Goal: Transaction & Acquisition: Book appointment/travel/reservation

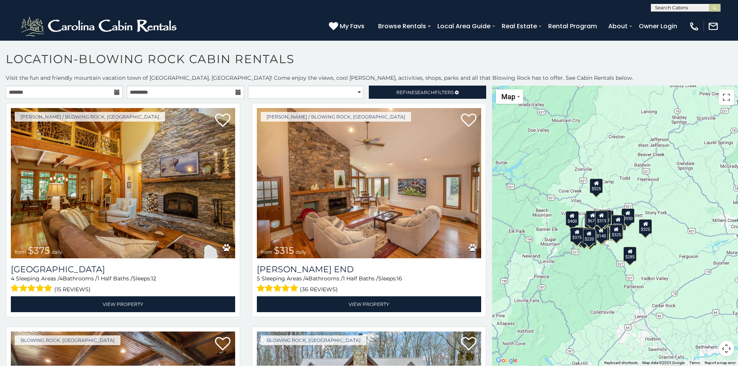
drag, startPoint x: 599, startPoint y: 238, endPoint x: 515, endPoint y: 237, distance: 83.7
click at [515, 237] on div "$375 $315 $695 $380 $299 $275 $125 $140 $325 $315 $375 $285 $250 $675 $140 $930…" at bounding box center [615, 226] width 246 height 280
click at [414, 93] on span "Search" at bounding box center [424, 92] width 20 height 6
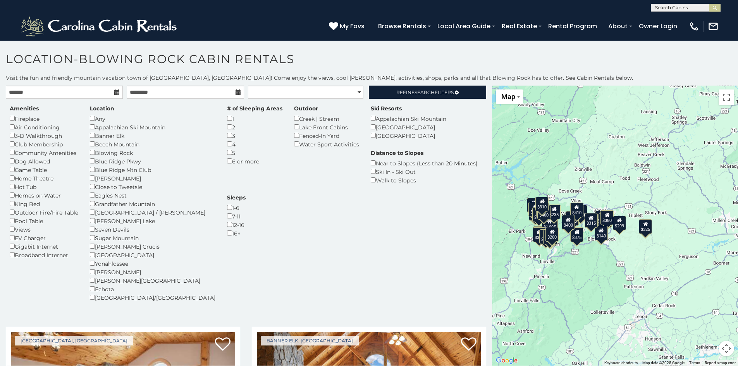
click at [93, 206] on div "Grandfather Mountain" at bounding box center [153, 203] width 126 height 9
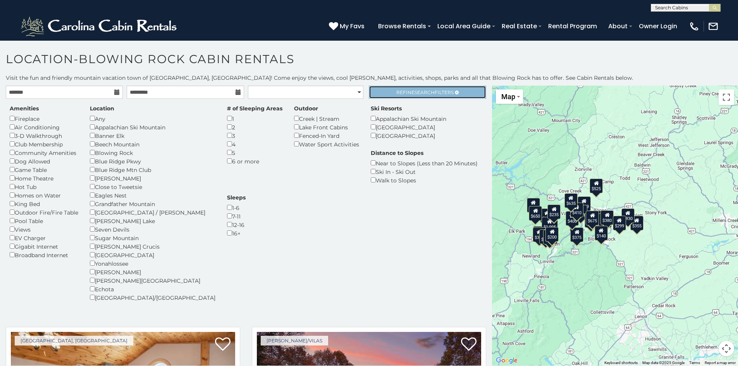
click at [408, 95] on span "Refine Search Filters" at bounding box center [424, 92] width 57 height 6
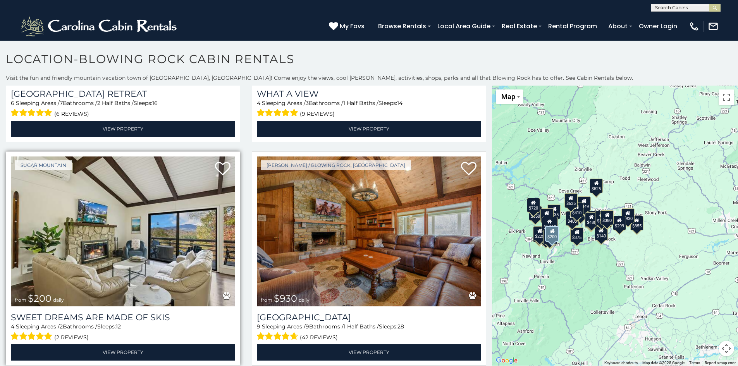
scroll to position [2828, 0]
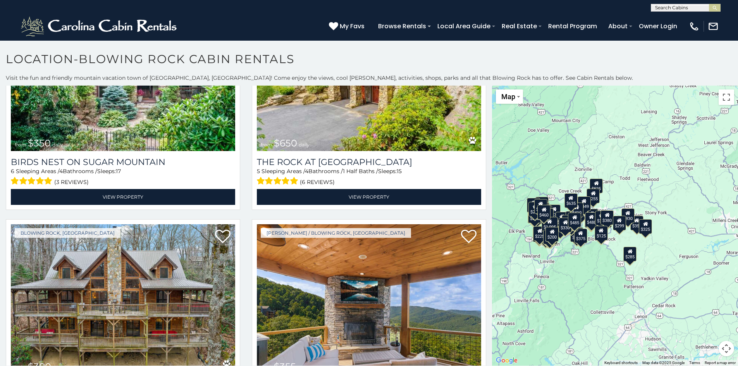
scroll to position [1898, 0]
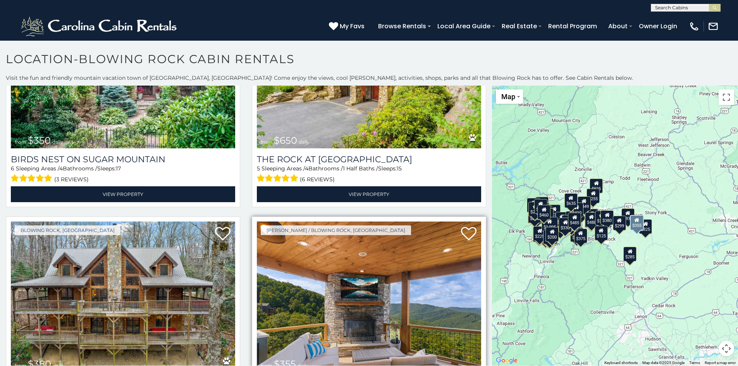
click at [284, 280] on img at bounding box center [369, 297] width 224 height 150
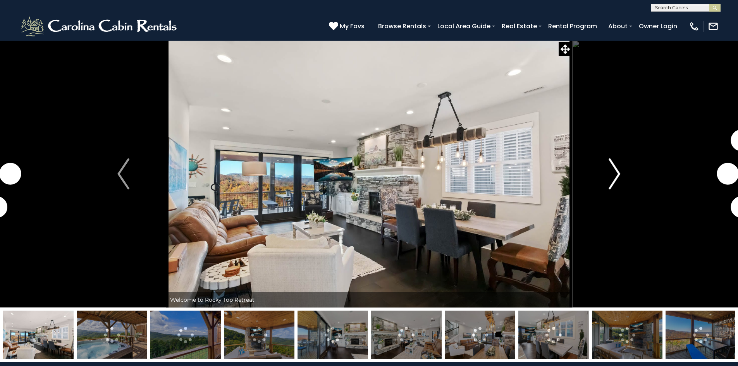
click at [606, 179] on button "Next" at bounding box center [614, 173] width 85 height 267
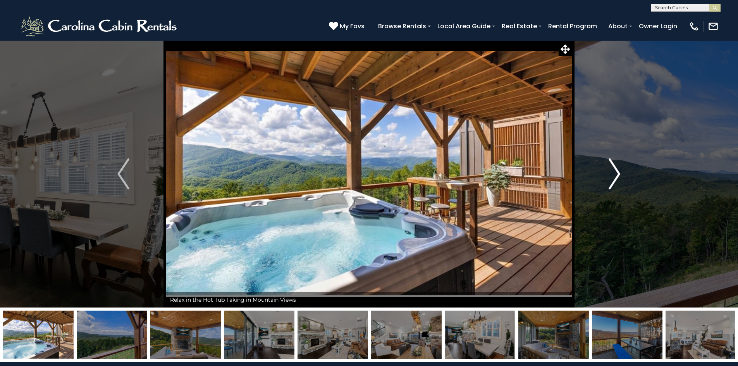
click at [606, 179] on button "Next" at bounding box center [614, 173] width 85 height 267
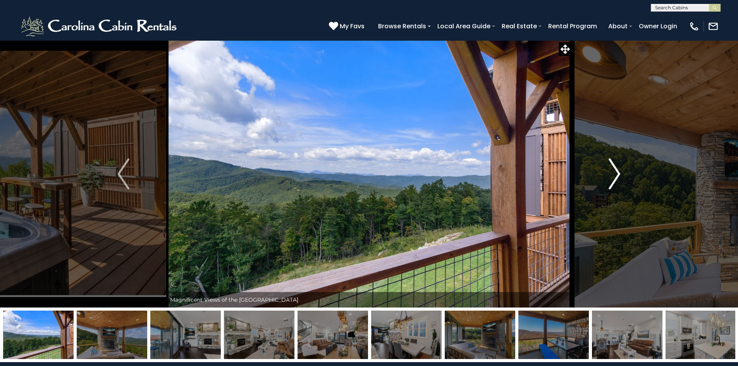
click at [606, 179] on button "Next" at bounding box center [614, 173] width 85 height 267
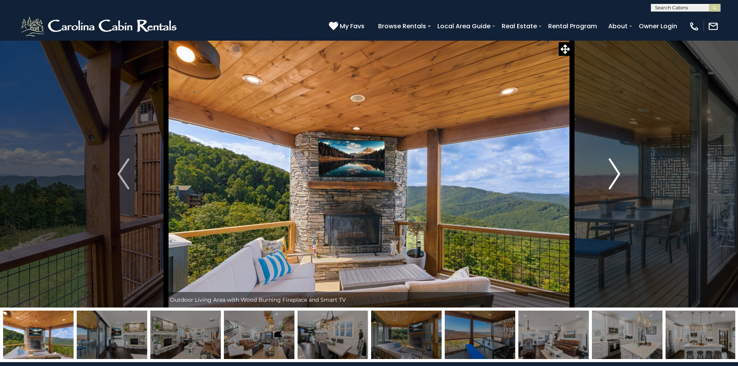
click at [606, 179] on button "Next" at bounding box center [614, 173] width 85 height 267
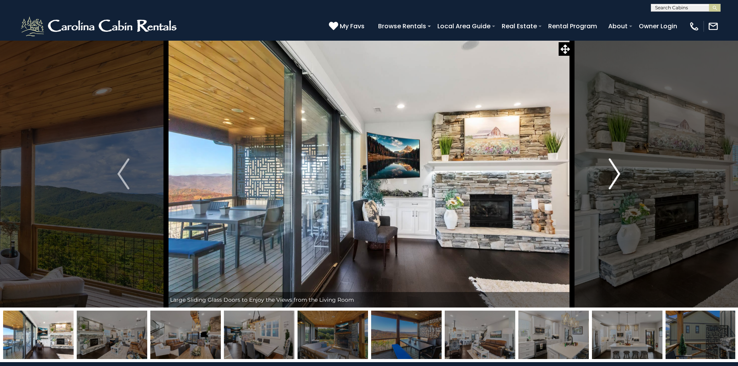
click at [606, 179] on button "Next" at bounding box center [614, 173] width 85 height 267
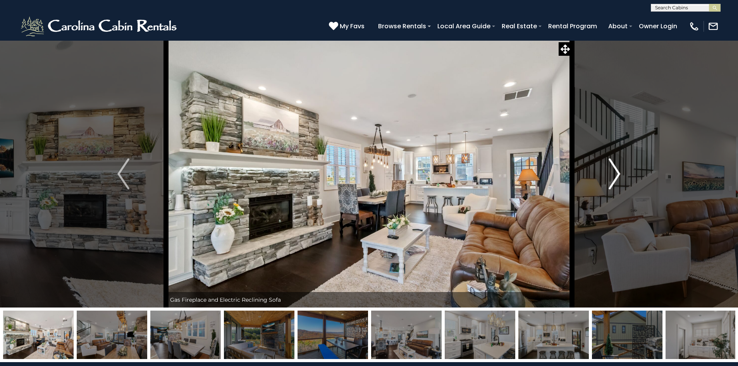
click at [606, 179] on button "Next" at bounding box center [614, 173] width 85 height 267
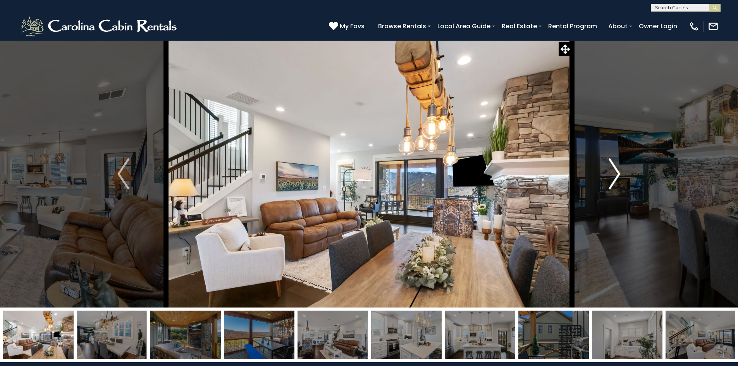
click at [606, 179] on button "Next" at bounding box center [614, 173] width 85 height 267
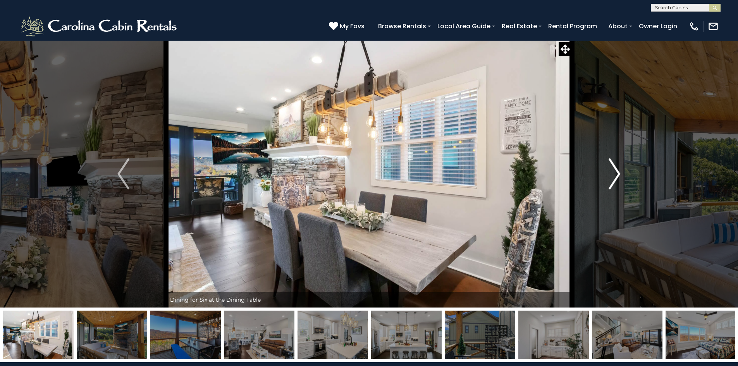
click at [606, 179] on button "Next" at bounding box center [614, 173] width 85 height 267
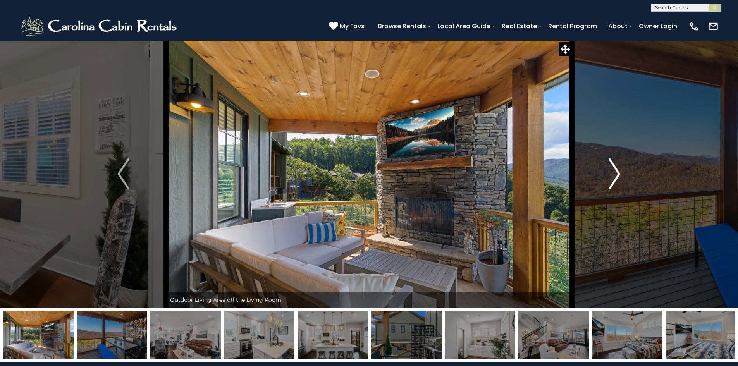
click at [606, 179] on button "Next" at bounding box center [614, 173] width 85 height 267
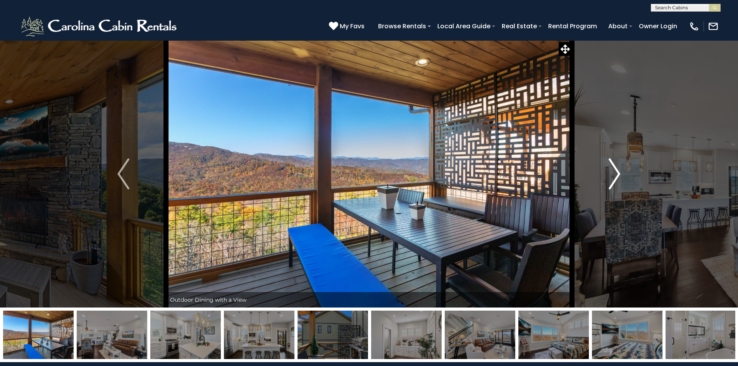
click at [606, 179] on button "Next" at bounding box center [614, 173] width 85 height 267
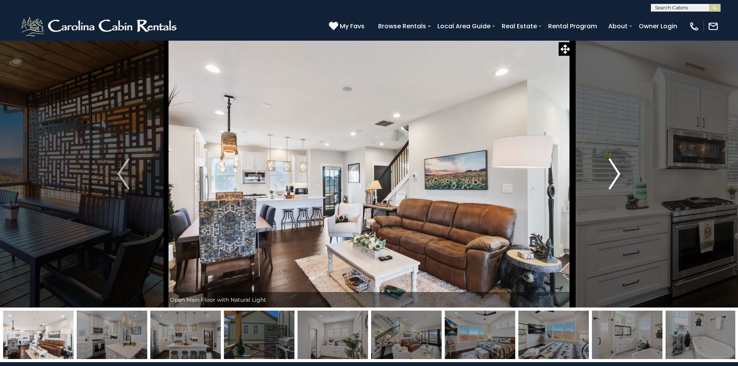
click at [609, 177] on img "Next" at bounding box center [615, 173] width 12 height 31
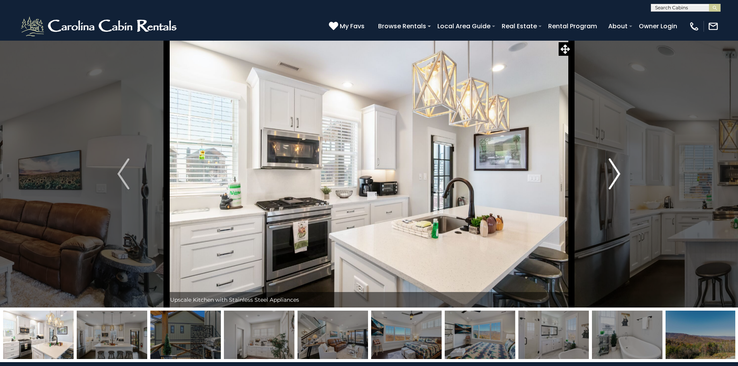
click at [609, 177] on img "Next" at bounding box center [615, 173] width 12 height 31
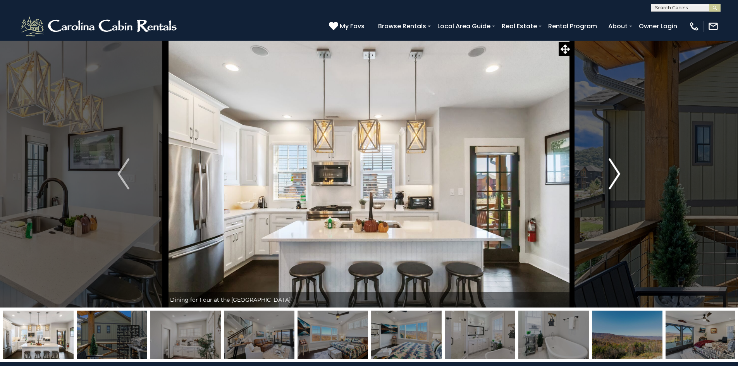
click at [609, 177] on img "Next" at bounding box center [615, 173] width 12 height 31
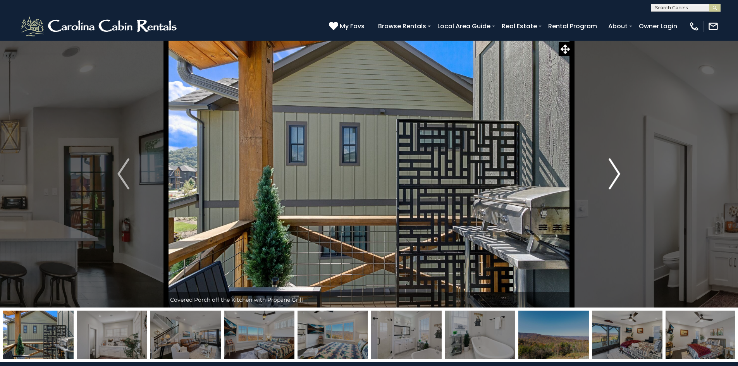
click at [609, 177] on img "Next" at bounding box center [615, 173] width 12 height 31
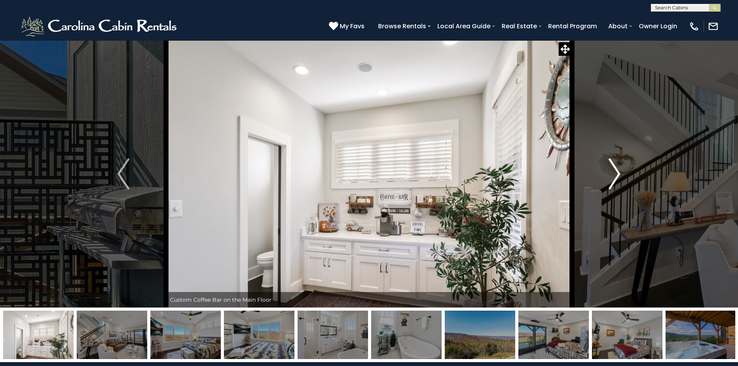
click at [609, 177] on img "Next" at bounding box center [615, 173] width 12 height 31
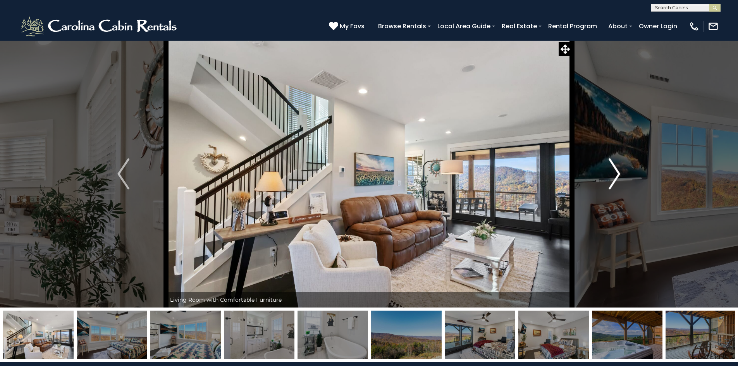
click at [609, 177] on img "Next" at bounding box center [615, 173] width 12 height 31
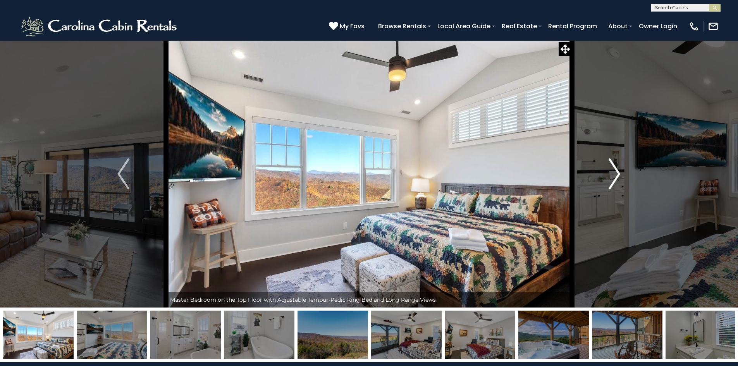
click at [609, 177] on img "Next" at bounding box center [615, 173] width 12 height 31
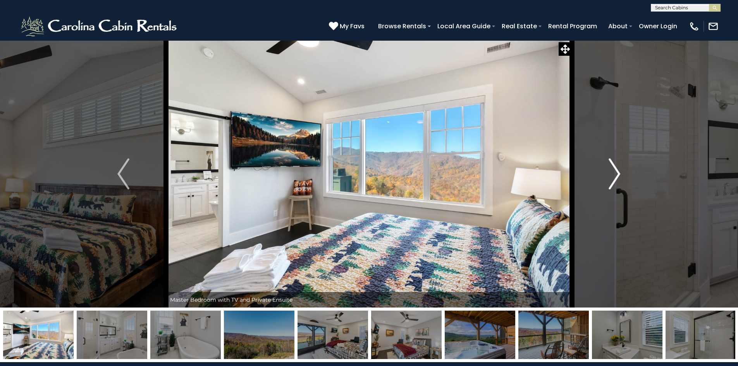
click at [609, 177] on img "Next" at bounding box center [615, 173] width 12 height 31
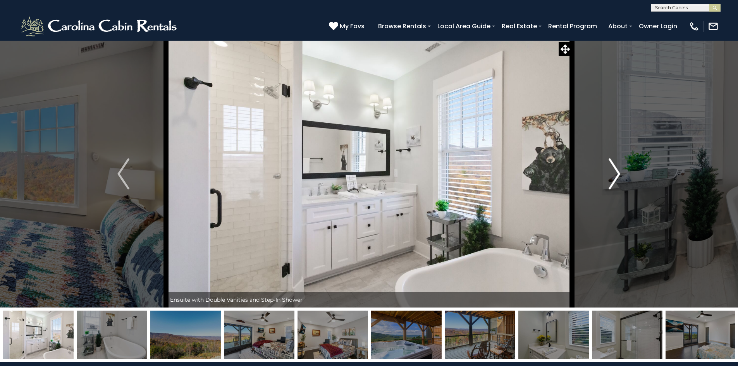
click at [609, 177] on img "Next" at bounding box center [615, 173] width 12 height 31
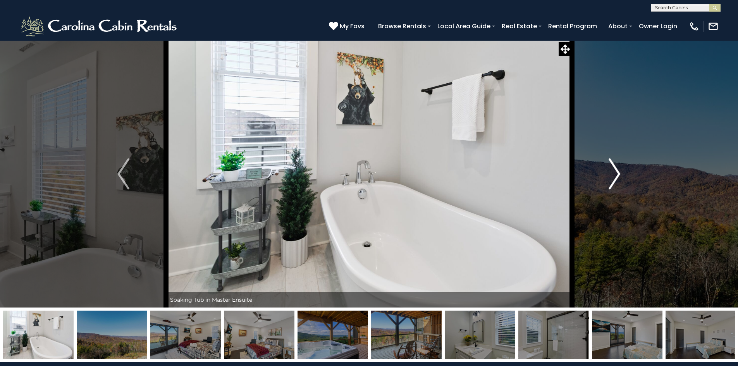
click at [609, 177] on img "Next" at bounding box center [615, 173] width 12 height 31
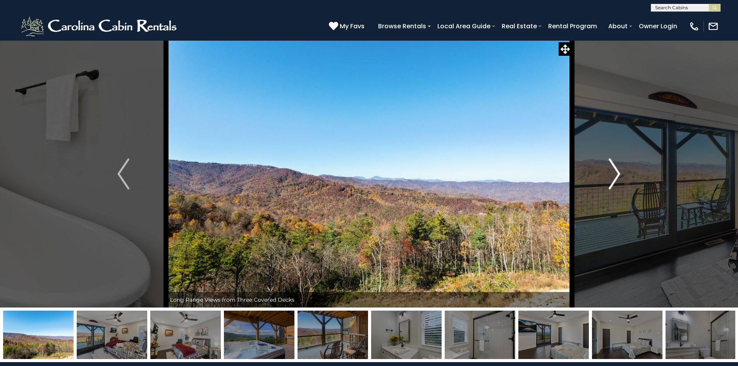
click at [609, 177] on img "Next" at bounding box center [615, 173] width 12 height 31
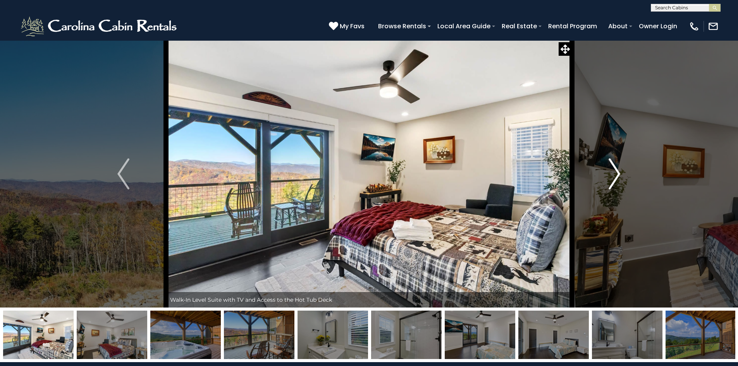
click at [609, 177] on img "Next" at bounding box center [615, 173] width 12 height 31
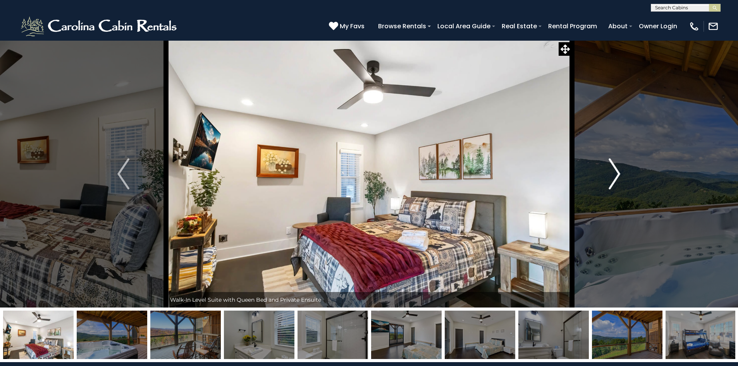
click at [609, 177] on img "Next" at bounding box center [615, 173] width 12 height 31
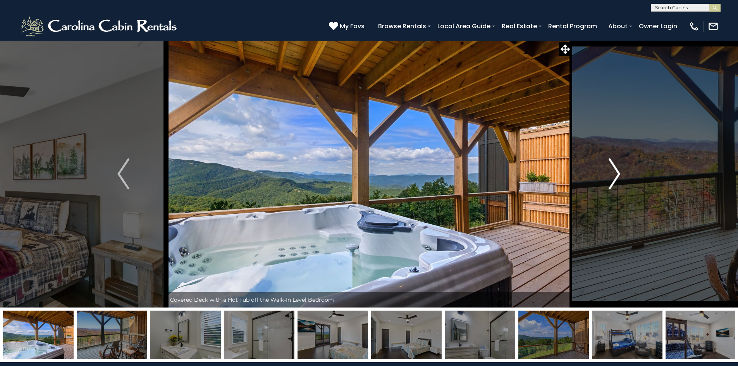
click at [609, 177] on img "Next" at bounding box center [615, 173] width 12 height 31
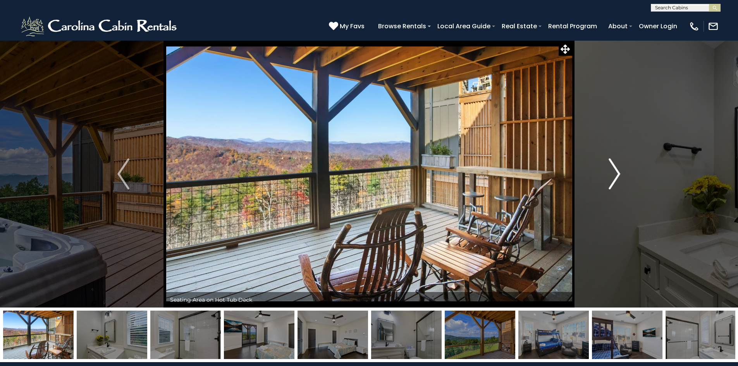
click at [622, 81] on button "Next" at bounding box center [614, 173] width 85 height 267
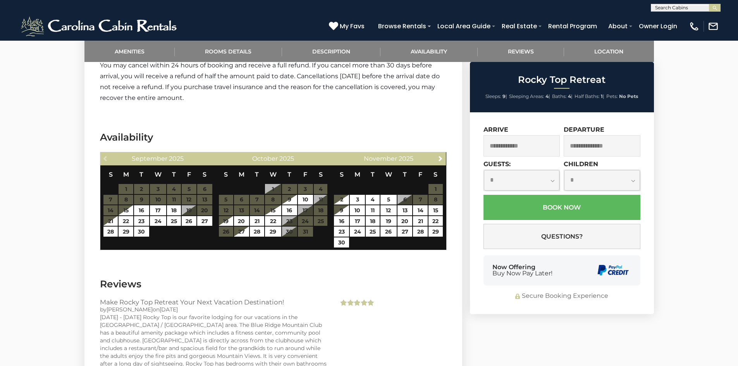
scroll to position [1743, 0]
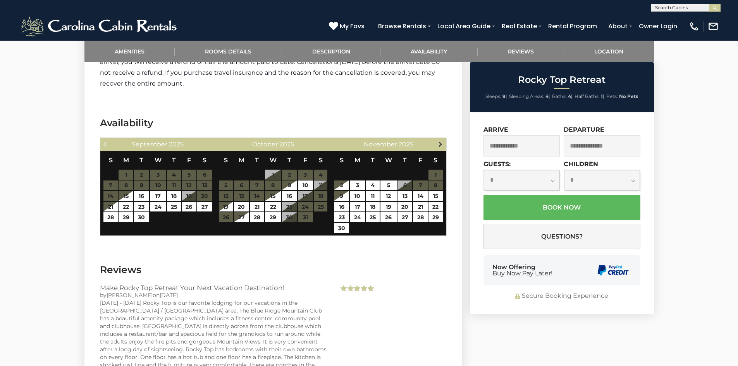
click at [439, 146] on span "Next" at bounding box center [440, 144] width 6 height 6
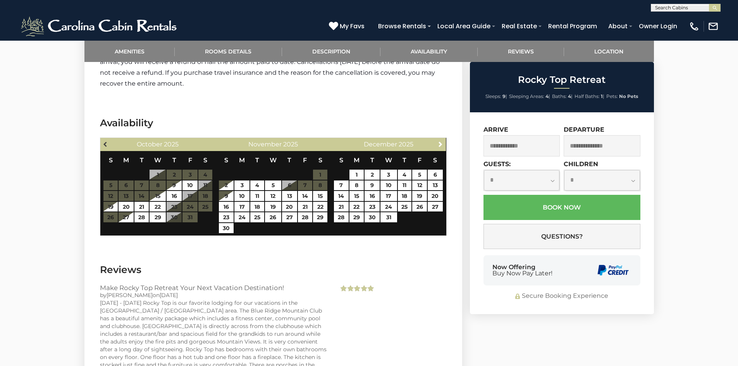
click at [108, 142] on span "Previous" at bounding box center [106, 144] width 6 height 6
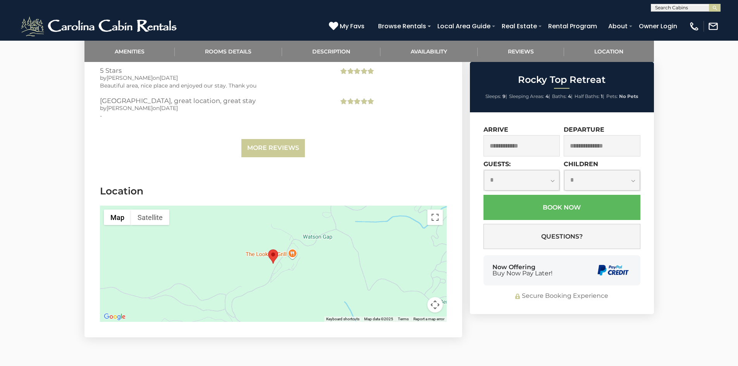
scroll to position [2169, 0]
click at [433, 309] on button "Map camera controls" at bounding box center [434, 303] width 15 height 15
click at [417, 307] on button "Zoom out" at bounding box center [415, 303] width 15 height 15
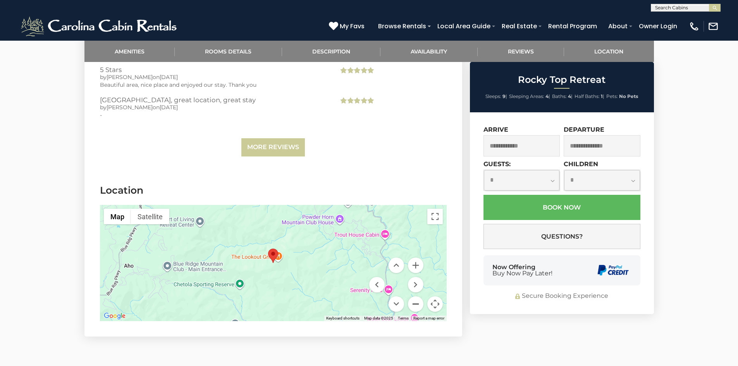
click at [417, 307] on button "Zoom out" at bounding box center [415, 303] width 15 height 15
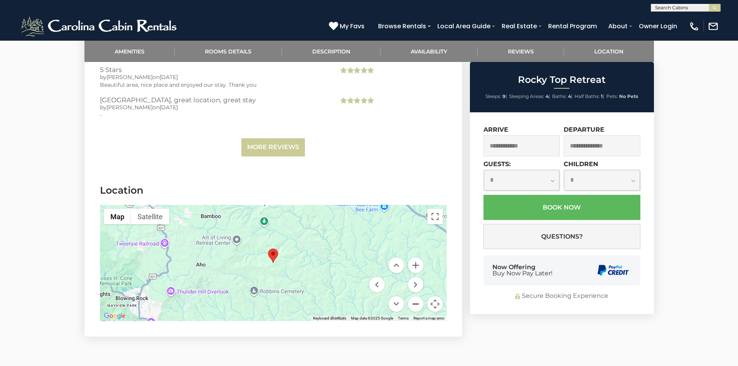
click at [417, 307] on button "Zoom out" at bounding box center [415, 303] width 15 height 15
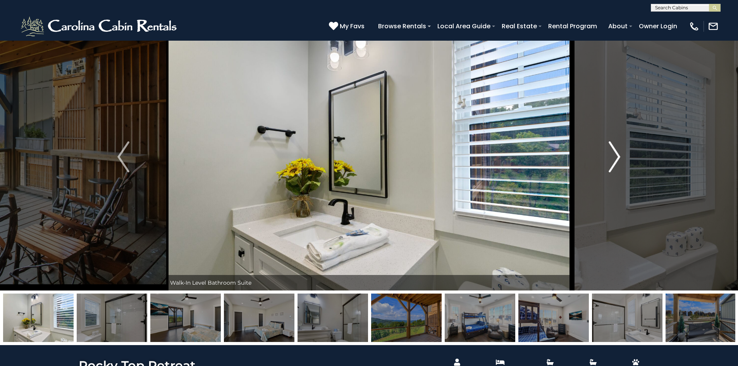
scroll to position [0, 0]
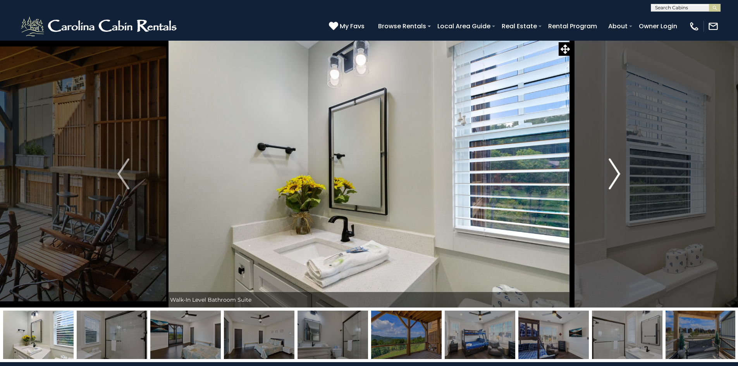
click at [603, 174] on button "Next" at bounding box center [614, 173] width 85 height 267
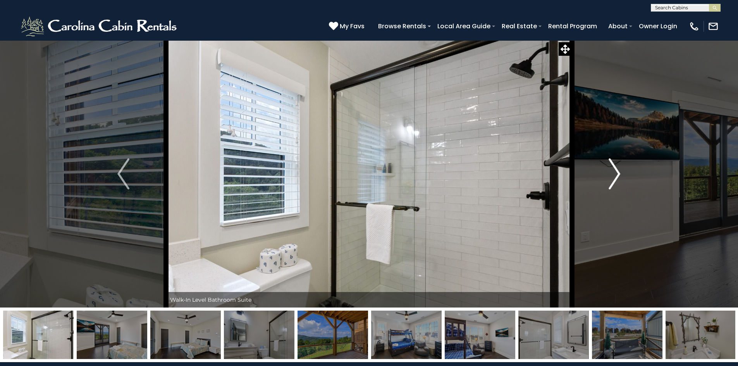
click at [603, 174] on button "Next" at bounding box center [614, 173] width 85 height 267
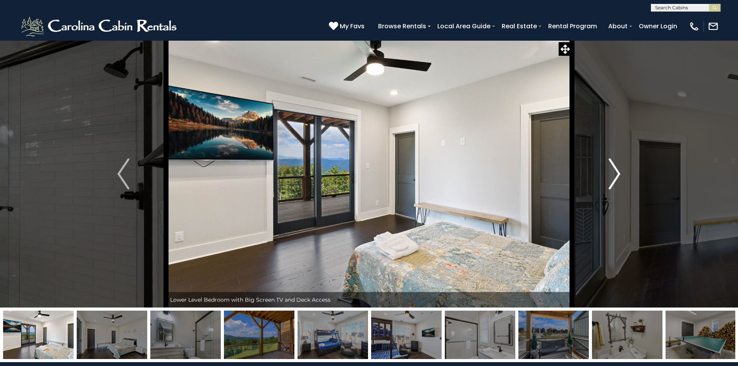
click at [603, 174] on button "Next" at bounding box center [614, 173] width 85 height 267
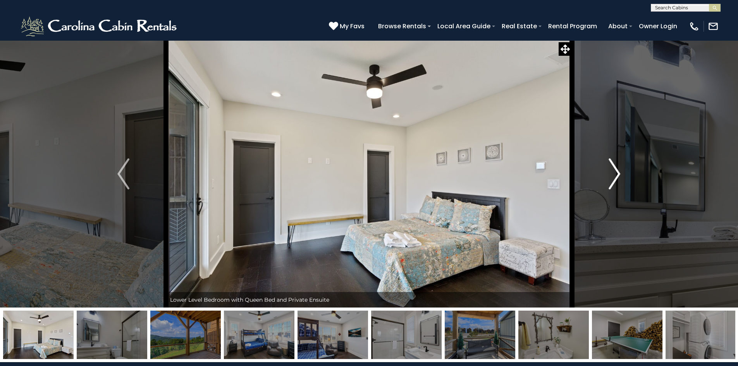
click at [603, 174] on button "Next" at bounding box center [614, 173] width 85 height 267
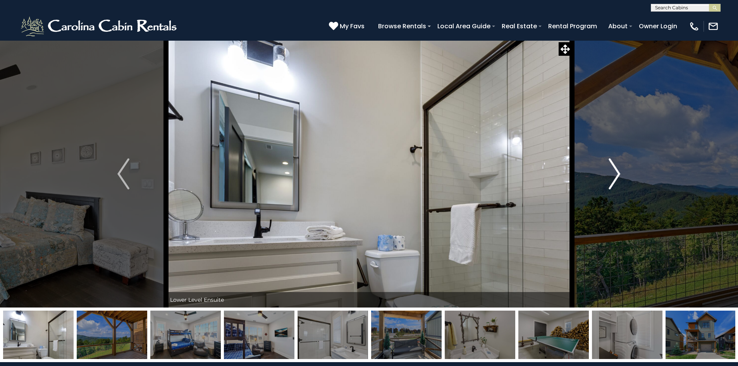
click at [603, 174] on button "Next" at bounding box center [614, 173] width 85 height 267
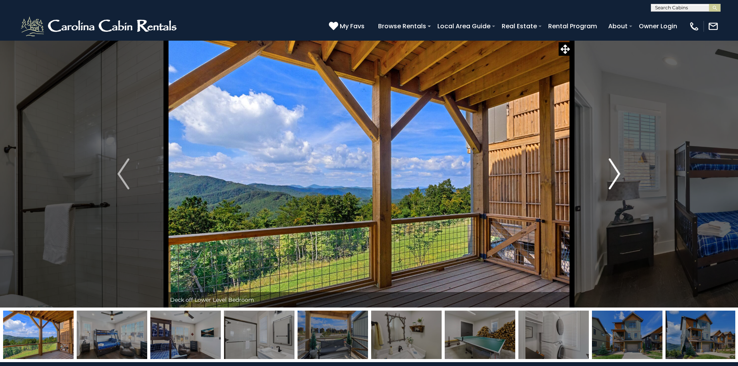
click at [603, 174] on button "Next" at bounding box center [614, 173] width 85 height 267
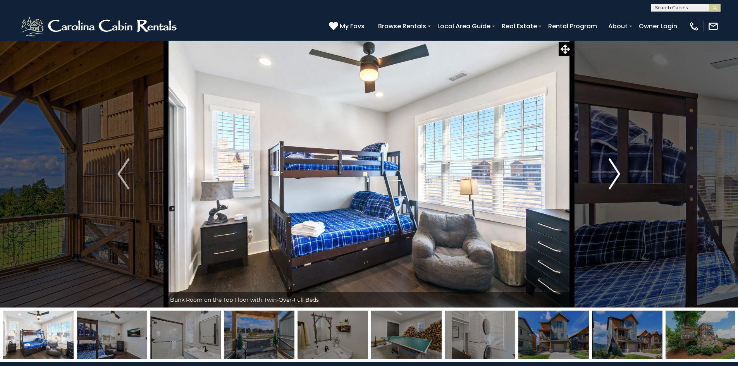
click at [603, 174] on button "Next" at bounding box center [614, 173] width 85 height 267
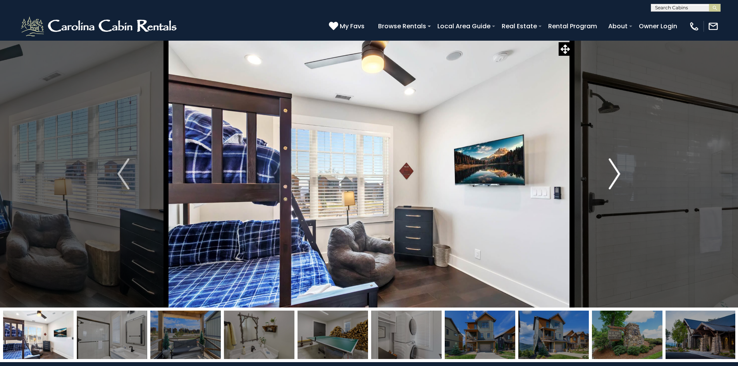
click at [603, 174] on button "Next" at bounding box center [614, 173] width 85 height 267
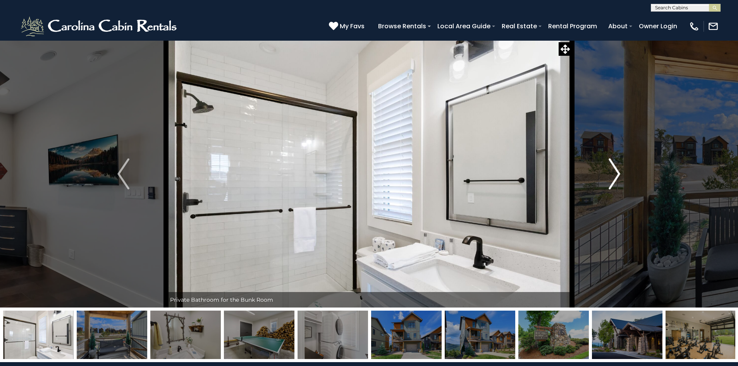
click at [603, 174] on button "Next" at bounding box center [614, 173] width 85 height 267
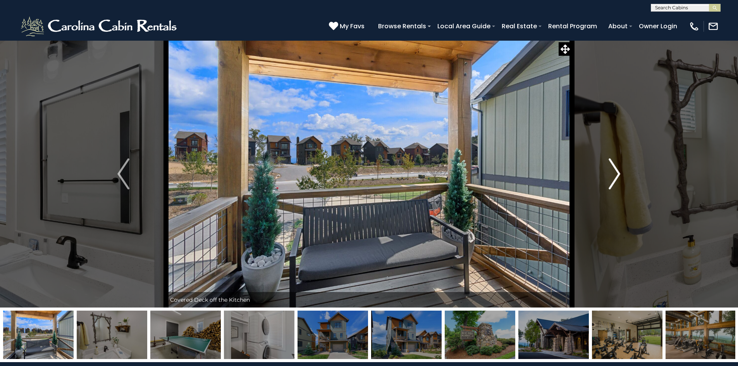
click at [603, 174] on button "Next" at bounding box center [614, 173] width 85 height 267
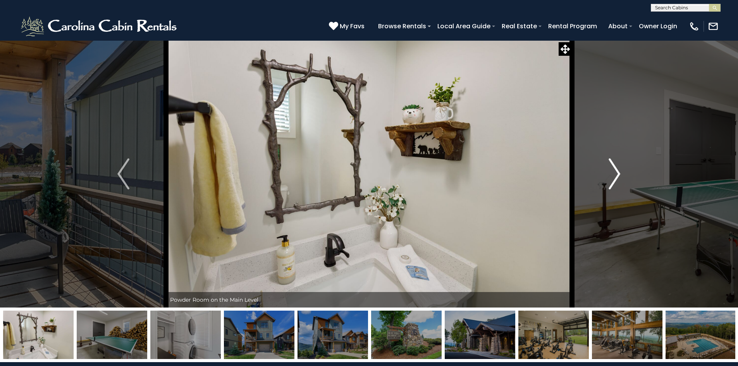
click at [603, 174] on button "Next" at bounding box center [614, 173] width 85 height 267
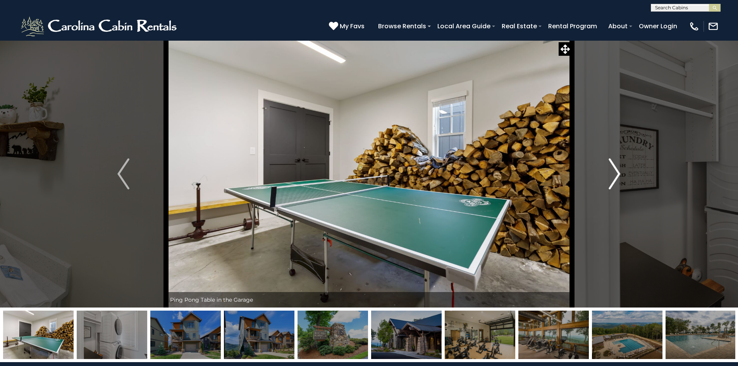
click at [603, 174] on button "Next" at bounding box center [614, 173] width 85 height 267
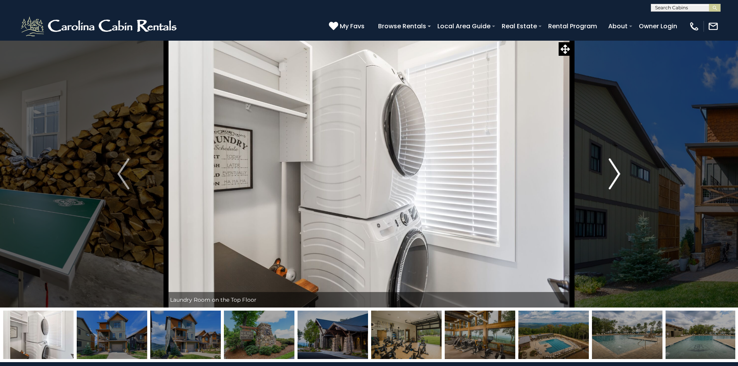
click at [603, 174] on button "Next" at bounding box center [614, 173] width 85 height 267
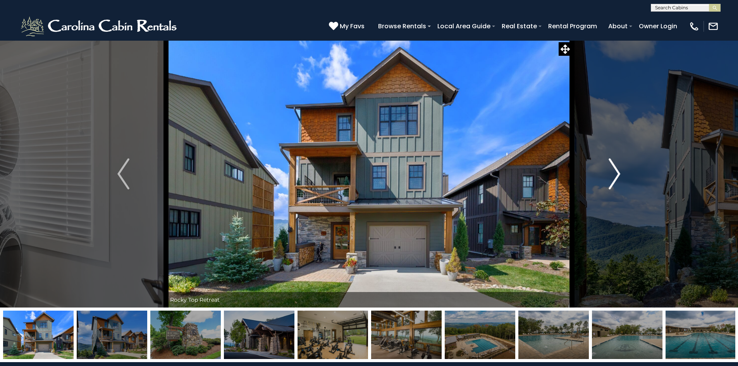
click at [603, 174] on button "Next" at bounding box center [614, 173] width 85 height 267
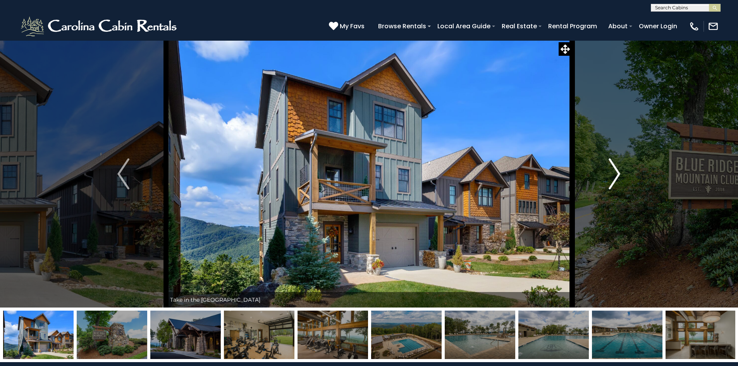
click at [603, 174] on button "Next" at bounding box center [614, 173] width 85 height 267
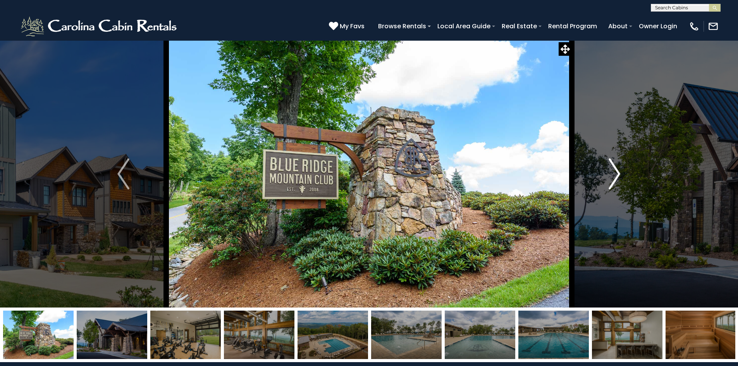
click at [603, 174] on button "Next" at bounding box center [614, 173] width 85 height 267
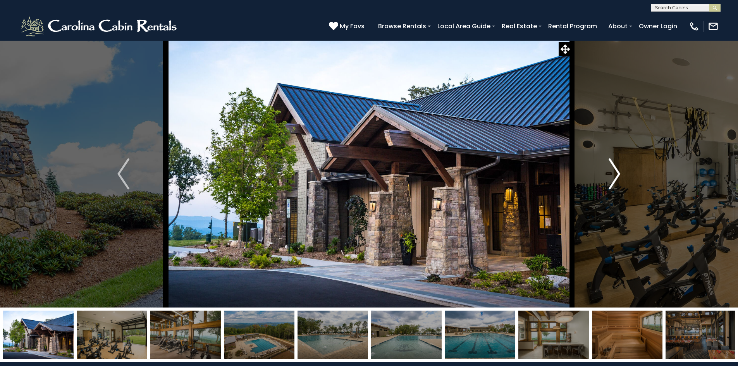
click at [603, 174] on button "Next" at bounding box center [614, 173] width 85 height 267
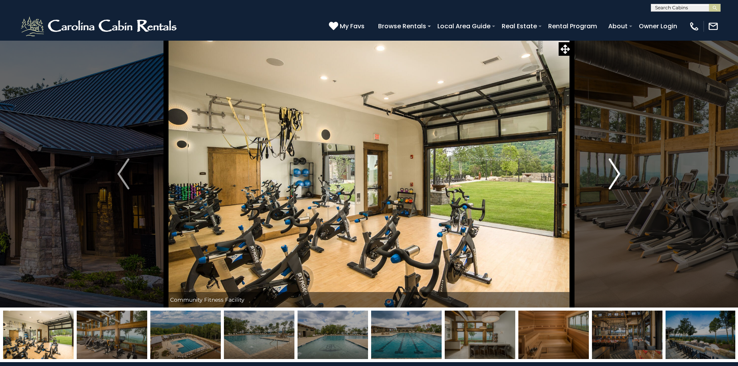
click at [603, 174] on button "Next" at bounding box center [614, 173] width 85 height 267
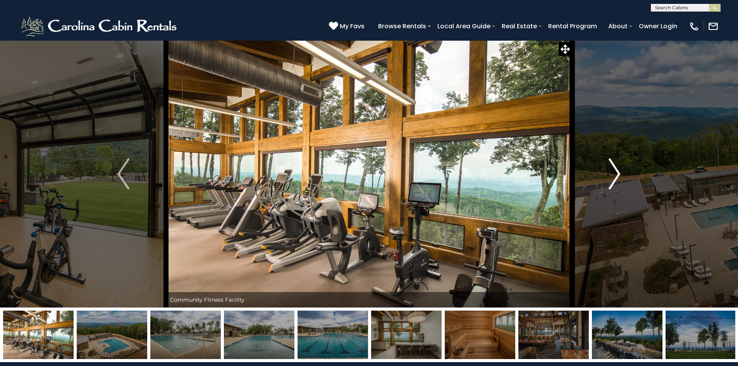
click at [603, 174] on button "Next" at bounding box center [614, 173] width 85 height 267
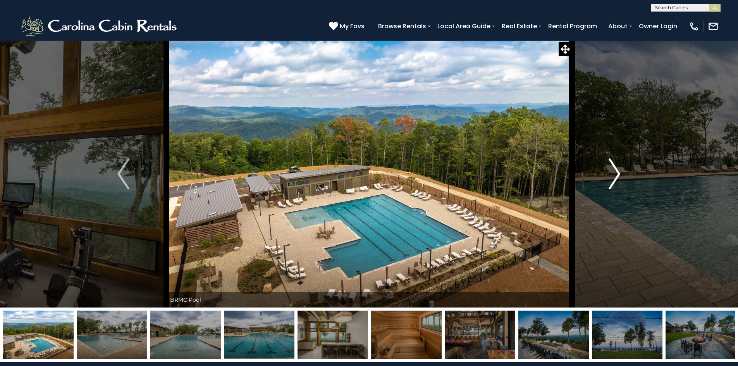
click at [603, 174] on button "Next" at bounding box center [614, 173] width 85 height 267
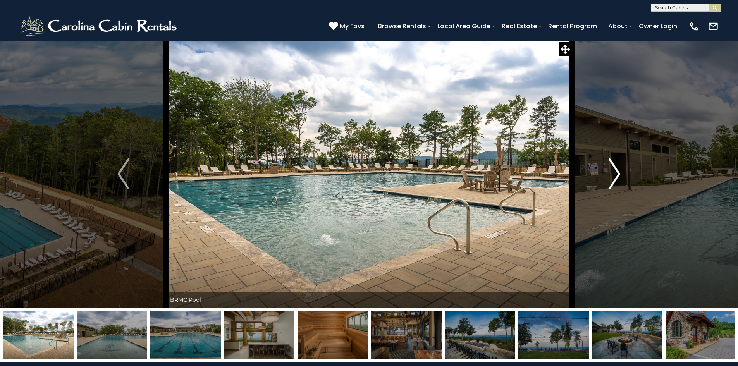
click at [603, 174] on button "Next" at bounding box center [614, 173] width 85 height 267
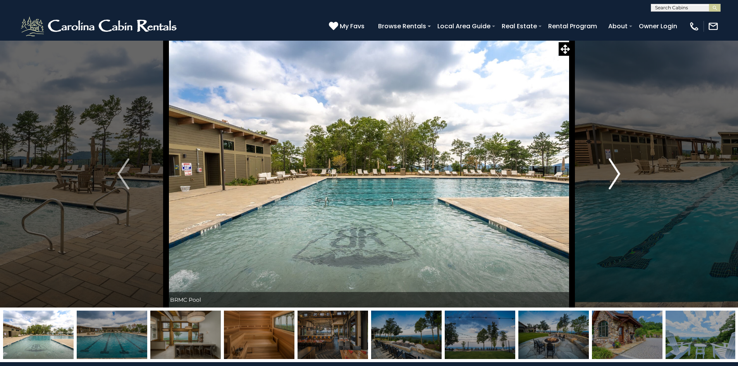
click at [603, 174] on button "Next" at bounding box center [614, 173] width 85 height 267
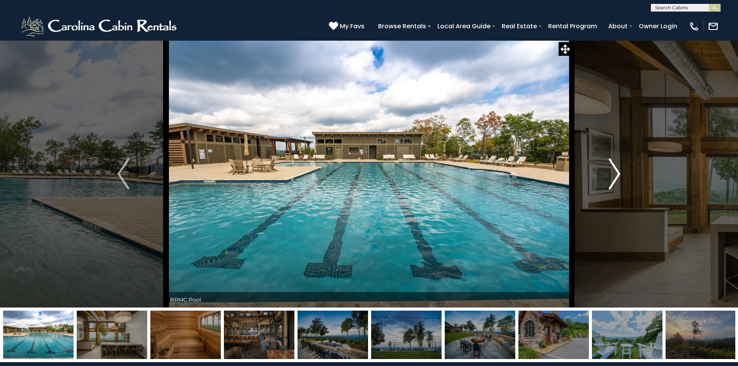
click at [603, 174] on button "Next" at bounding box center [614, 173] width 85 height 267
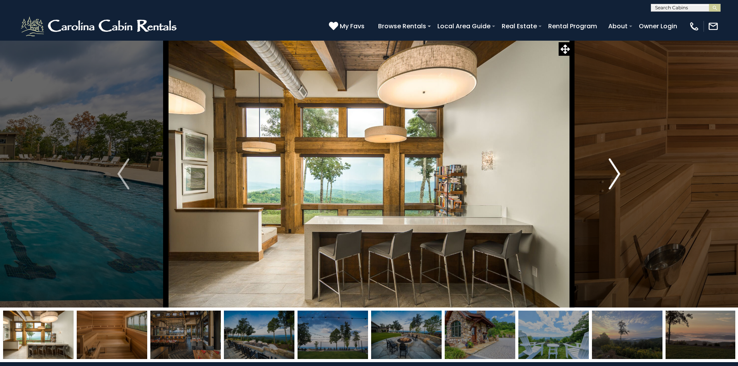
click at [603, 174] on button "Next" at bounding box center [614, 173] width 85 height 267
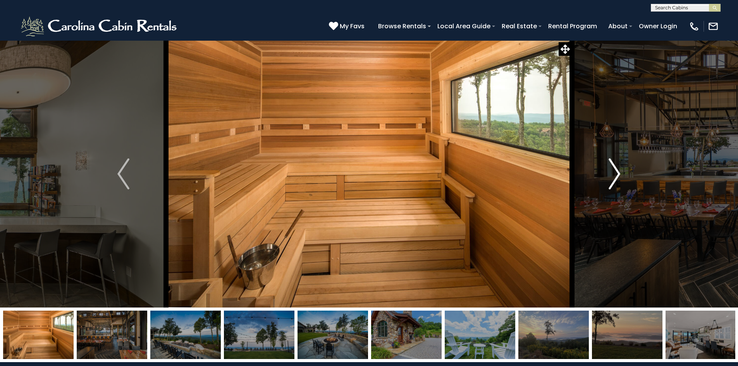
click at [603, 174] on button "Next" at bounding box center [614, 173] width 85 height 267
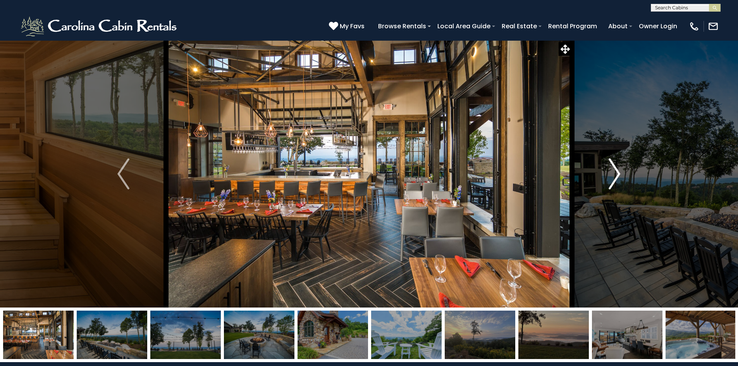
click at [603, 174] on button "Next" at bounding box center [614, 173] width 85 height 267
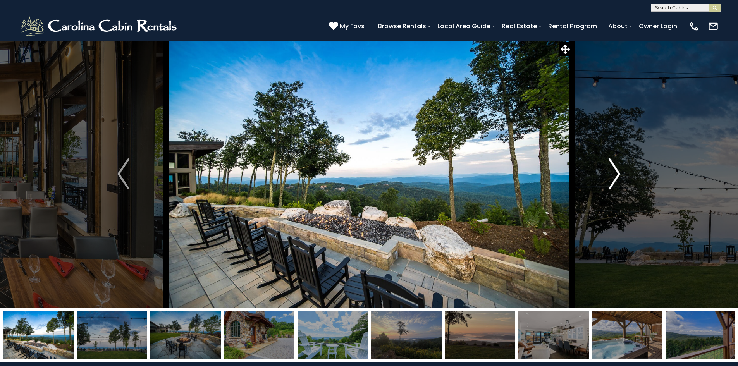
click at [603, 174] on button "Next" at bounding box center [614, 173] width 85 height 267
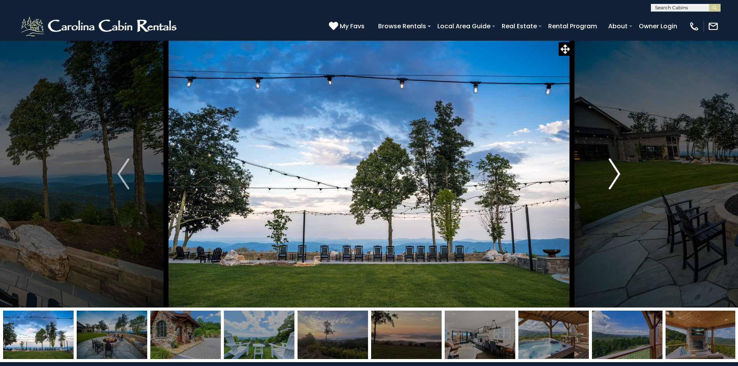
click at [603, 174] on button "Next" at bounding box center [614, 173] width 85 height 267
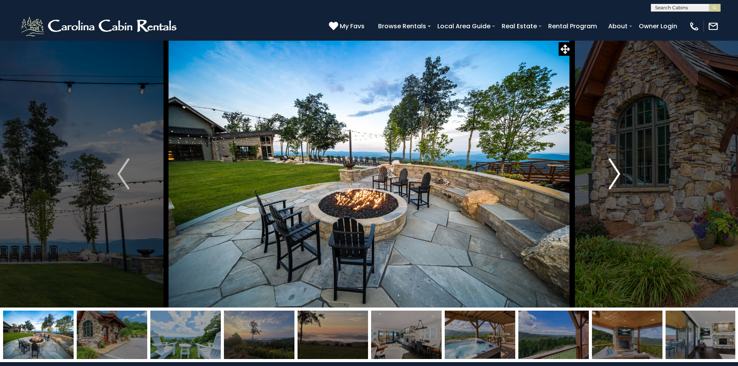
click at [603, 174] on button "Next" at bounding box center [614, 173] width 85 height 267
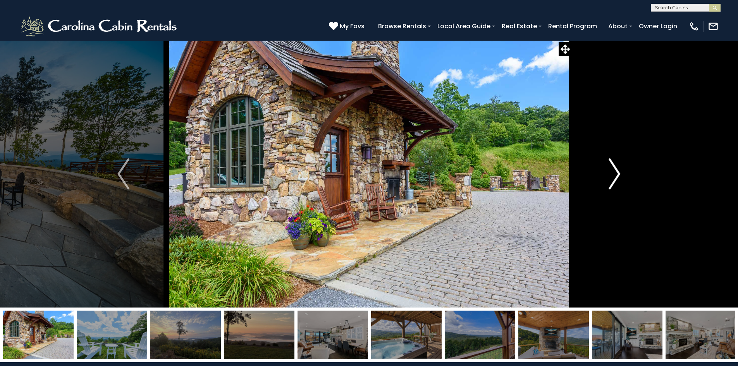
click at [603, 174] on button "Next" at bounding box center [614, 173] width 85 height 267
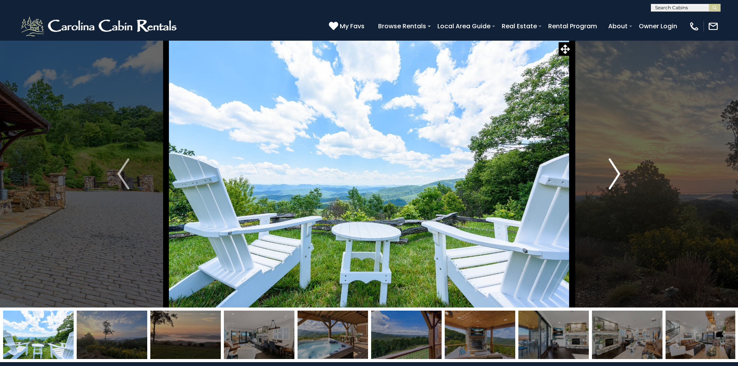
click at [603, 174] on button "Next" at bounding box center [614, 173] width 85 height 267
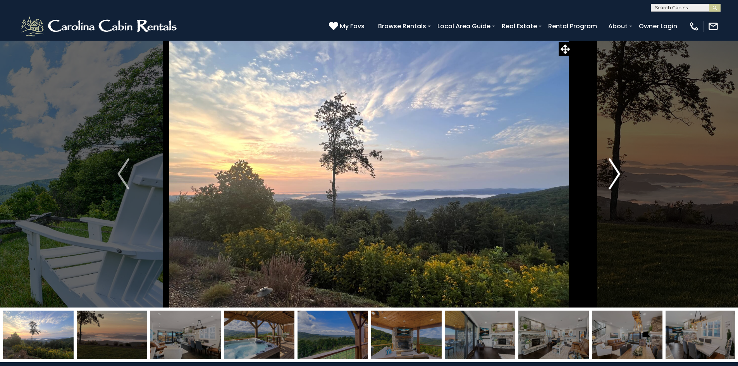
click at [603, 174] on button "Next" at bounding box center [614, 173] width 85 height 267
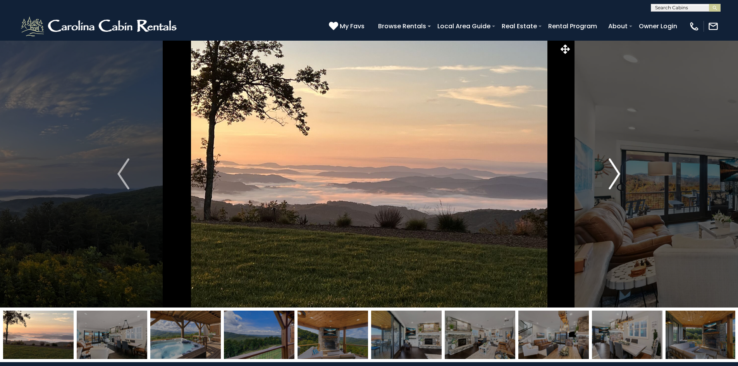
click at [603, 174] on button "Next" at bounding box center [614, 173] width 85 height 267
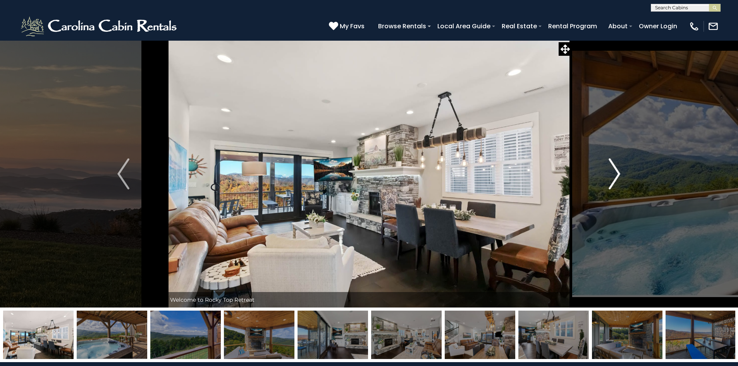
click at [603, 174] on button "Next" at bounding box center [614, 173] width 85 height 267
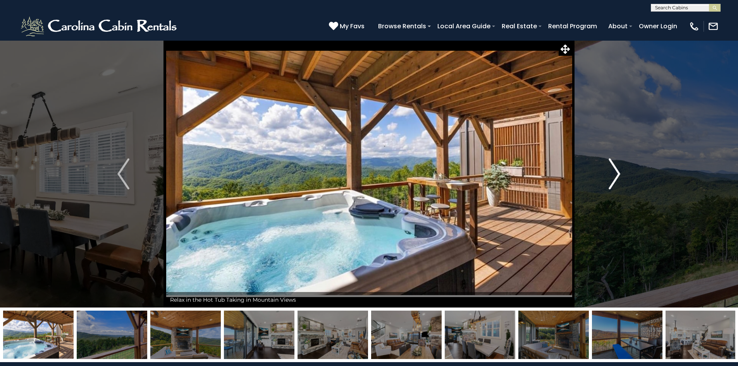
click at [655, 69] on button "Next" at bounding box center [614, 173] width 85 height 267
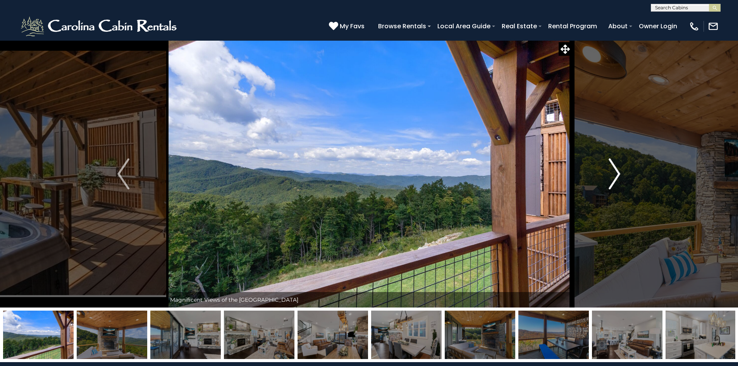
click at [655, 69] on button "Next" at bounding box center [614, 173] width 85 height 267
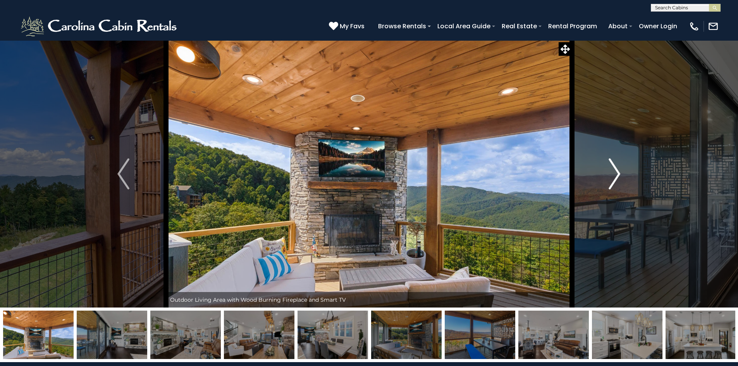
click at [655, 69] on button "Next" at bounding box center [614, 173] width 85 height 267
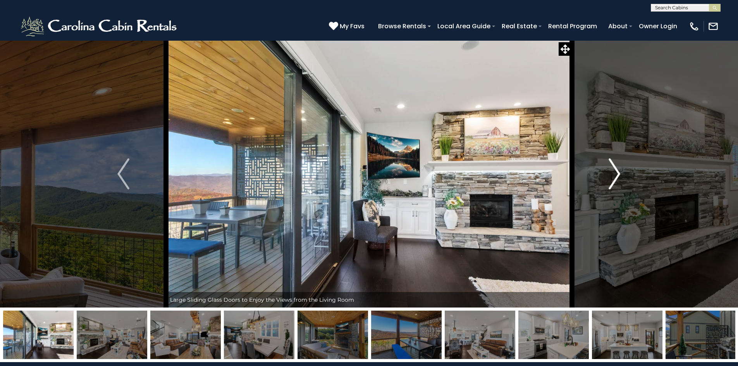
click at [655, 69] on button "Next" at bounding box center [614, 173] width 85 height 267
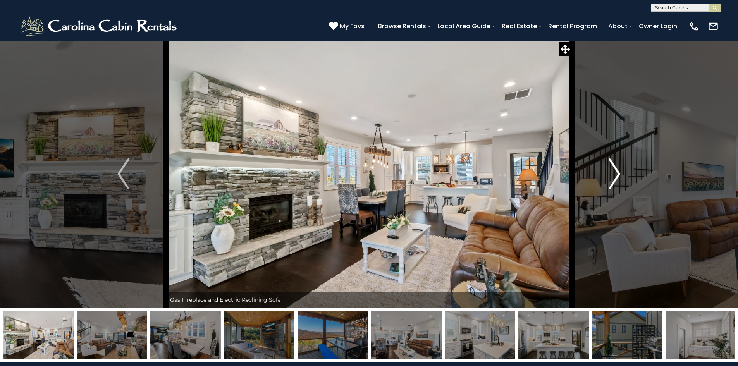
click at [655, 69] on button "Next" at bounding box center [614, 173] width 85 height 267
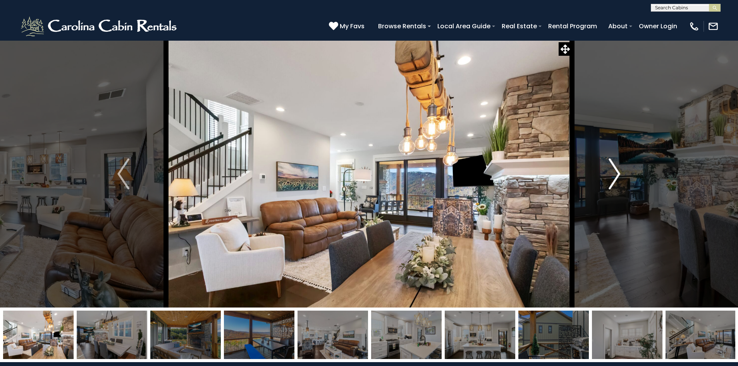
click at [655, 69] on button "Next" at bounding box center [614, 173] width 85 height 267
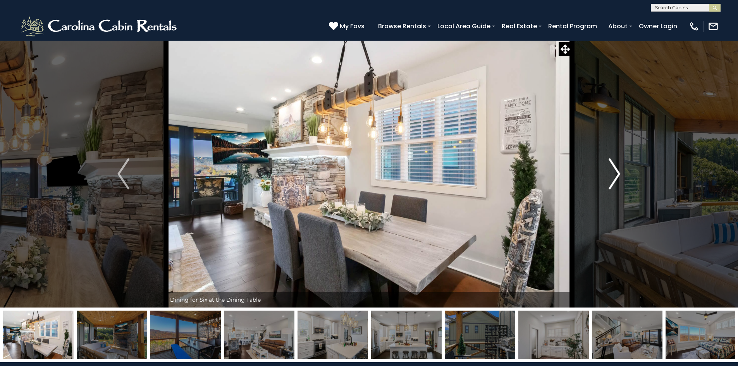
click at [621, 174] on button "Next" at bounding box center [614, 173] width 85 height 267
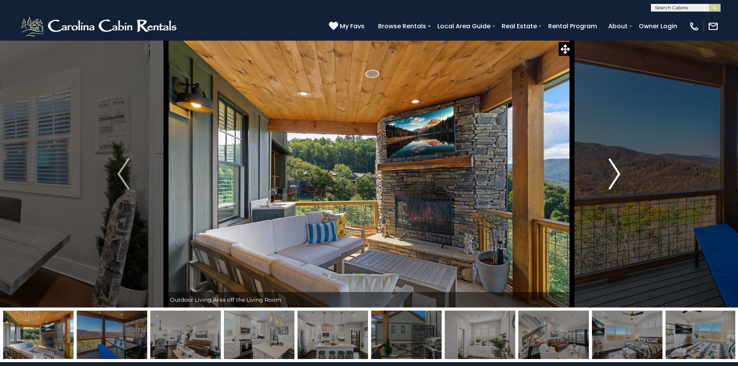
click at [621, 174] on button "Next" at bounding box center [614, 173] width 85 height 267
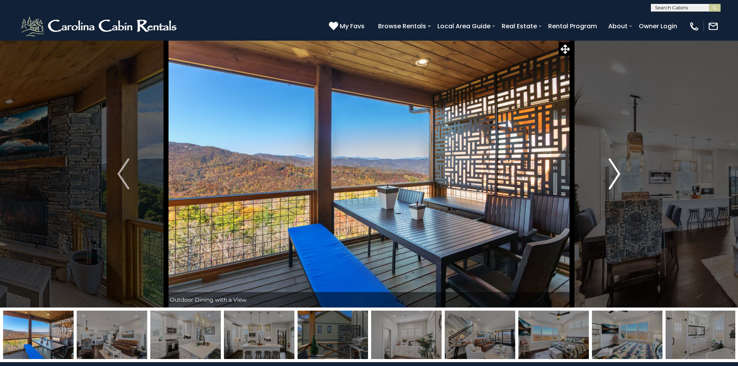
click at [621, 174] on button "Next" at bounding box center [614, 173] width 85 height 267
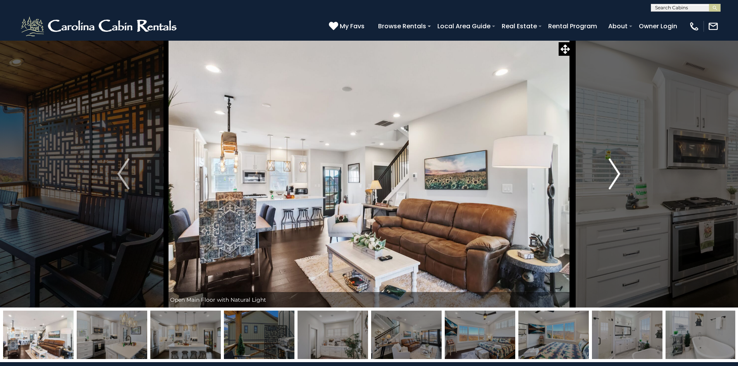
click at [617, 173] on img "Next" at bounding box center [615, 173] width 12 height 31
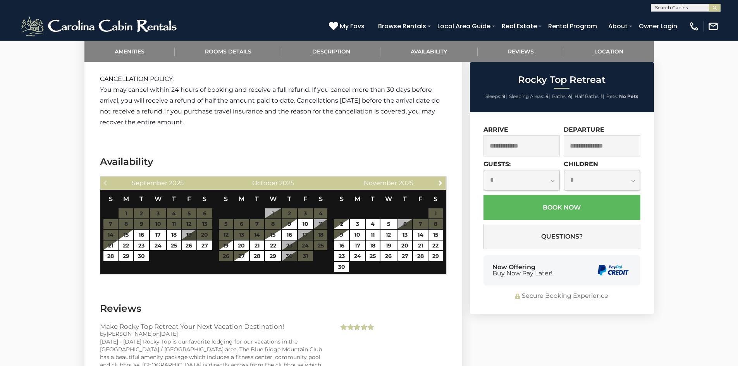
scroll to position [1743, 0]
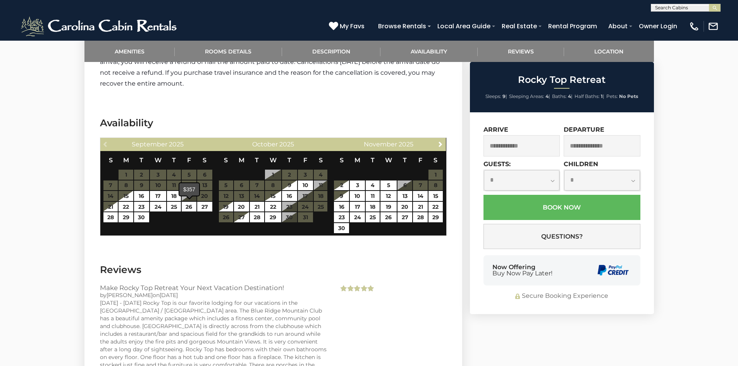
click at [197, 266] on h3 "Reviews" at bounding box center [273, 270] width 347 height 14
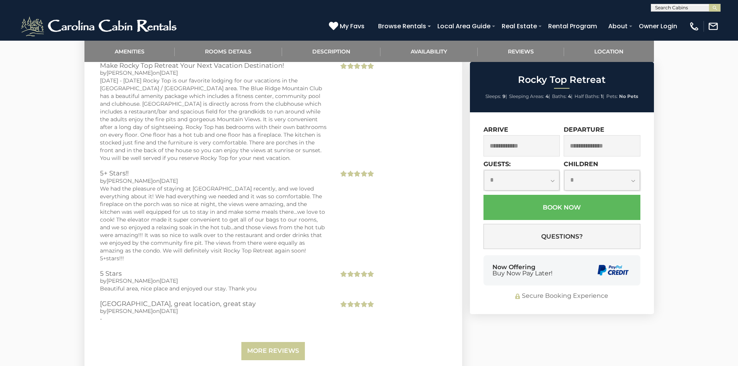
scroll to position [1772, 0]
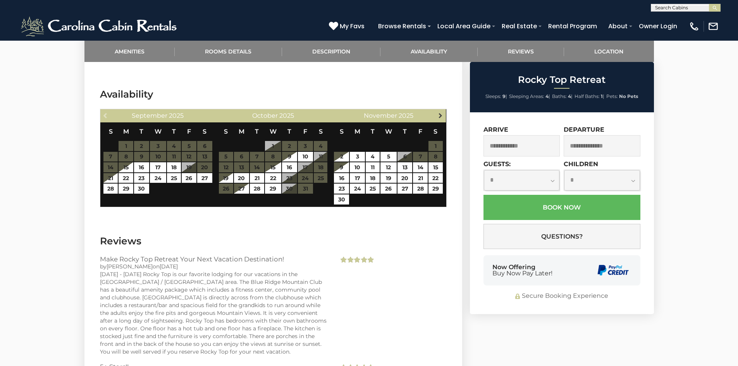
click at [438, 117] on span "Next" at bounding box center [440, 115] width 6 height 6
